Goal: Information Seeking & Learning: Find specific page/section

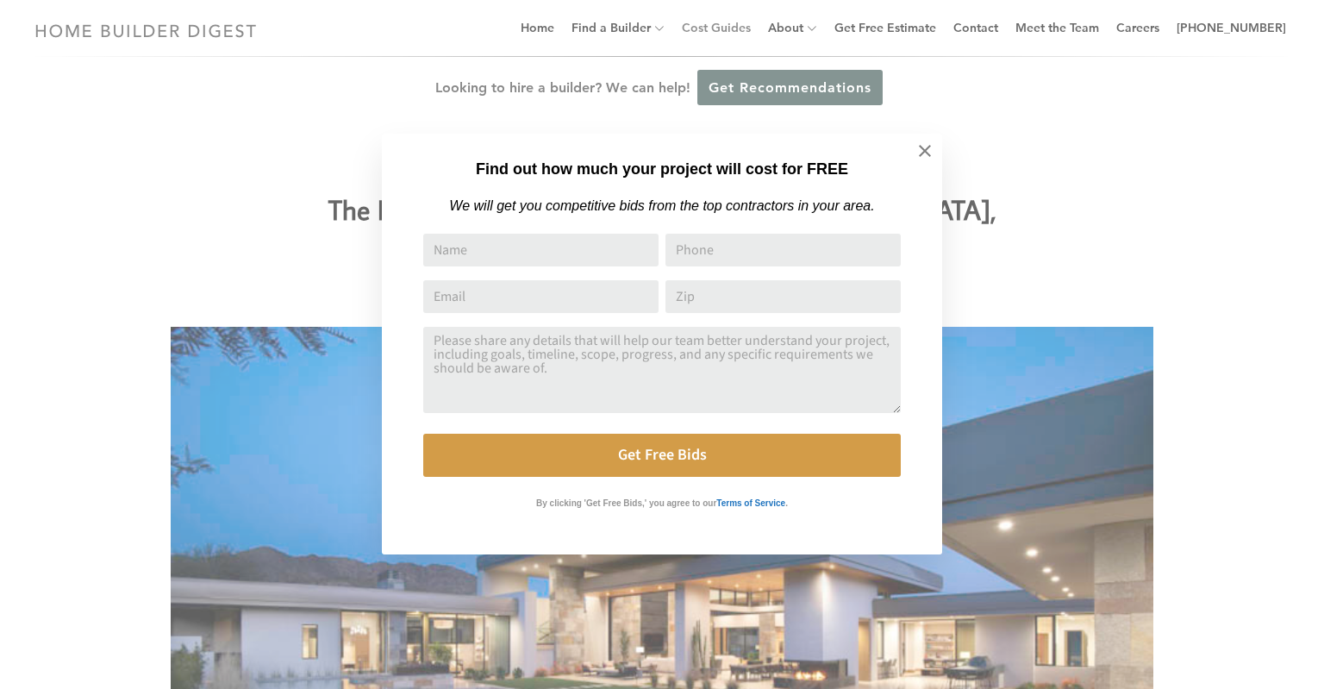
click at [713, 27] on div "Find out how much your project will cost for FREE We will get you competitive b…" at bounding box center [662, 344] width 1324 height 689
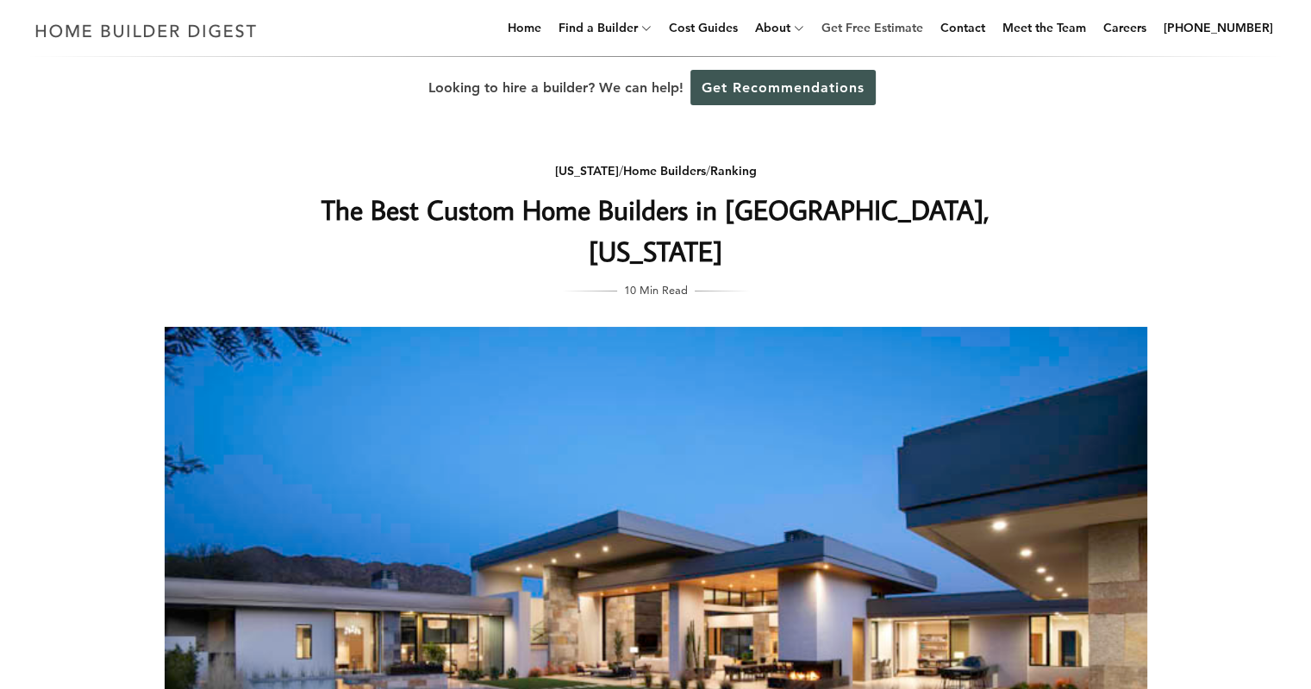
click at [881, 31] on link "Get Free Estimate" at bounding box center [871, 27] width 115 height 55
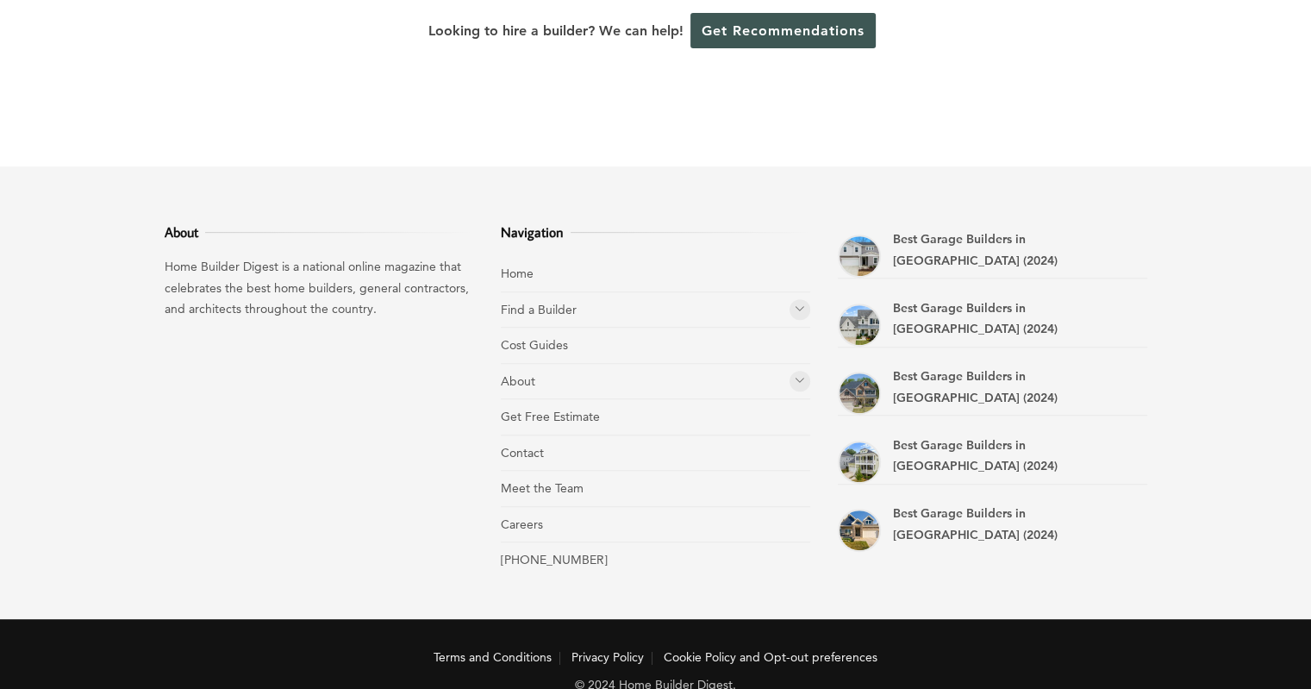
scroll to position [802, 0]
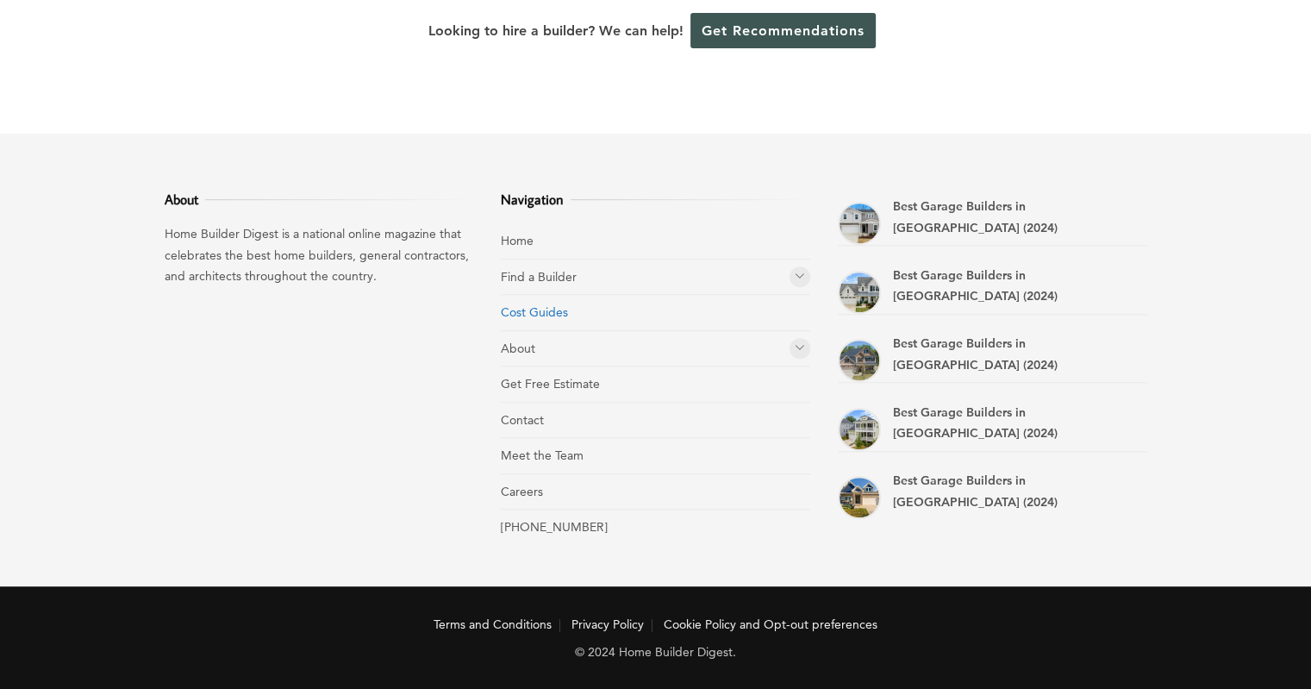
click at [533, 313] on link "Cost Guides" at bounding box center [534, 312] width 67 height 16
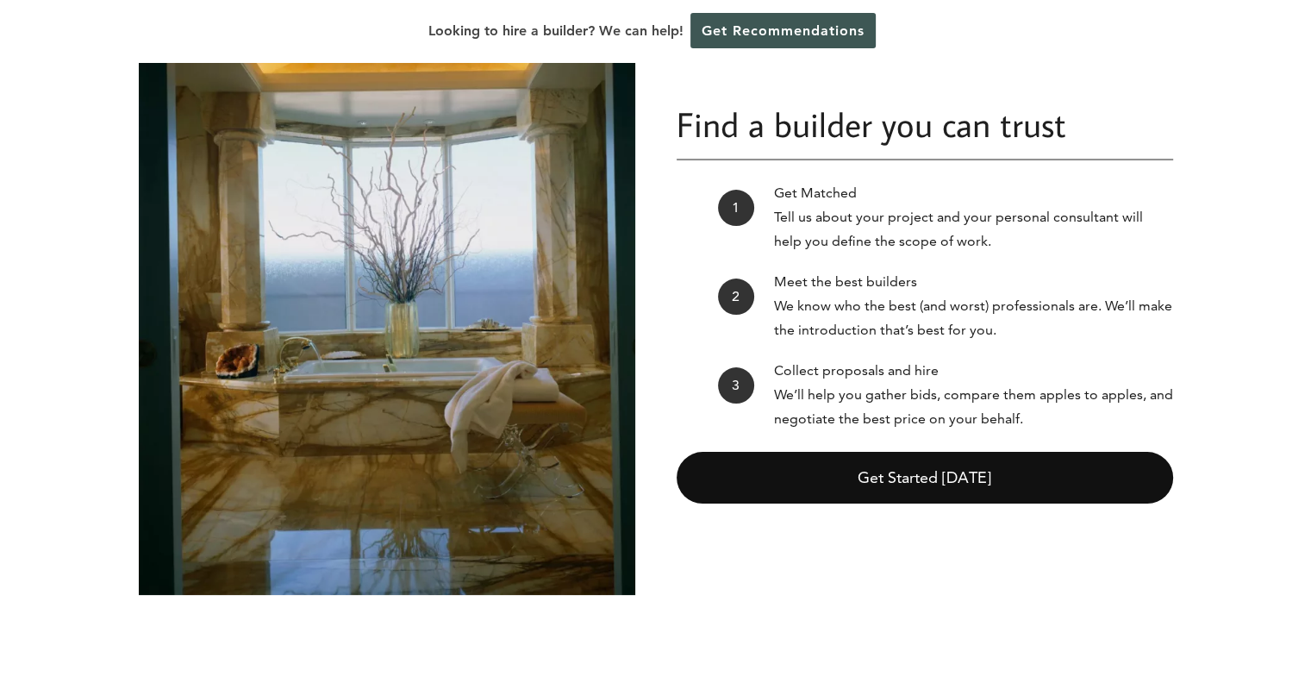
scroll to position [259, 0]
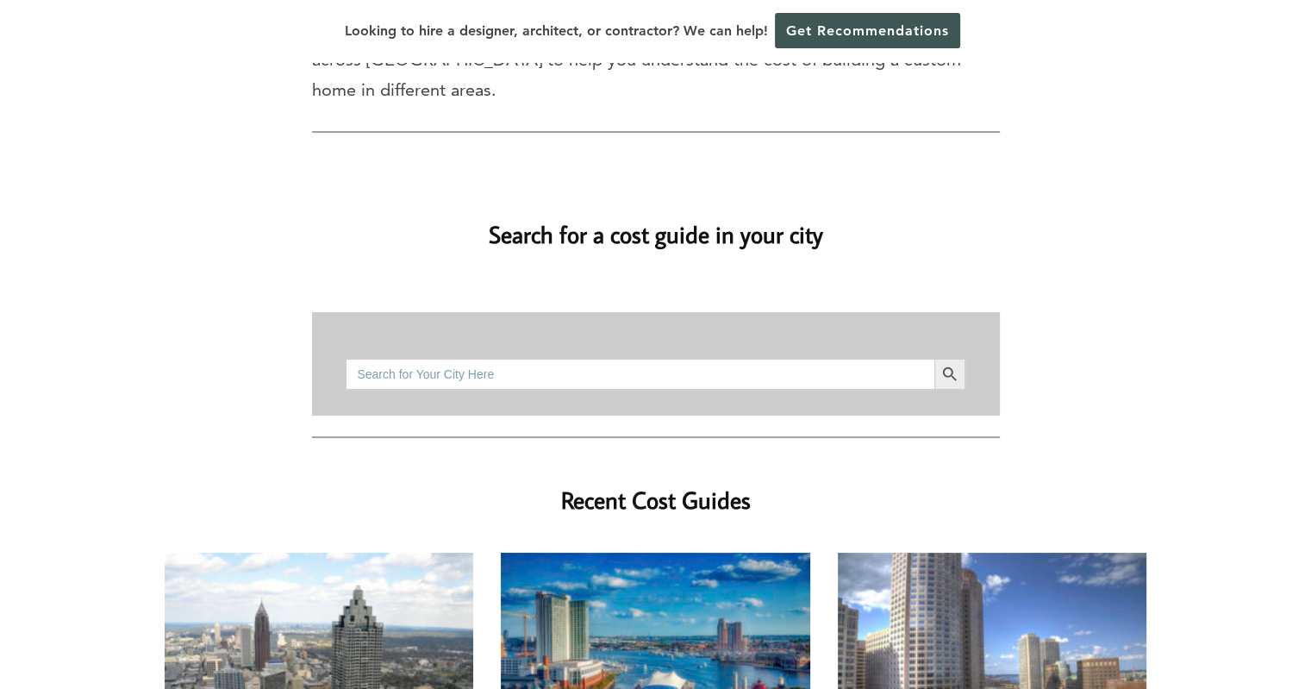
scroll to position [259, 0]
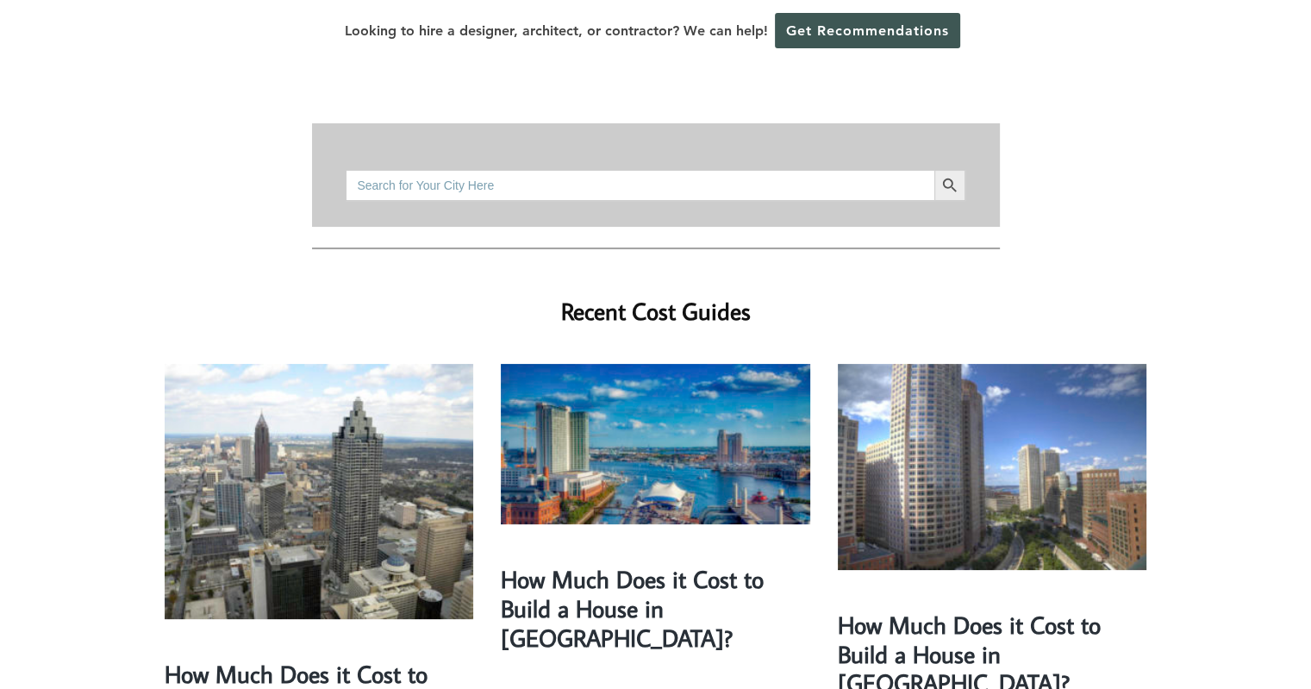
click at [470, 170] on input "Search for:" at bounding box center [640, 185] width 588 height 31
type input "Mesa AZ"
click at [934, 170] on button "Search Button" at bounding box center [949, 185] width 31 height 31
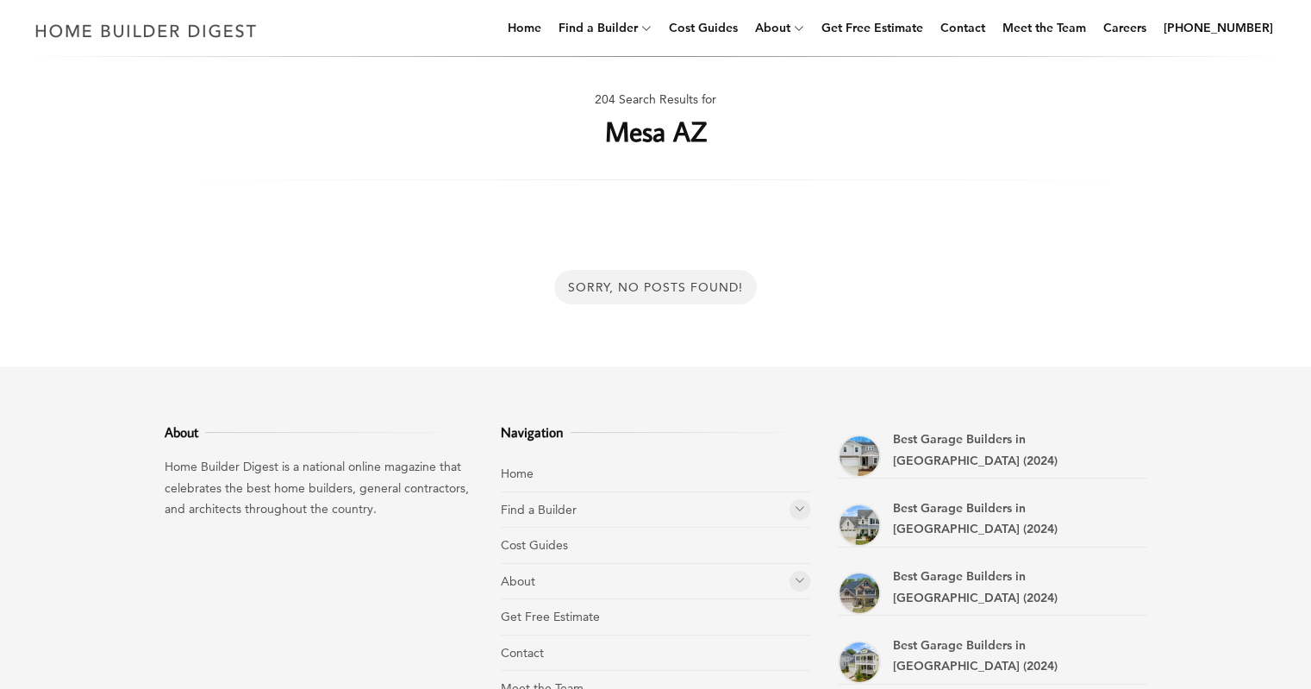
scroll to position [242, 0]
